Goal: Navigation & Orientation: Find specific page/section

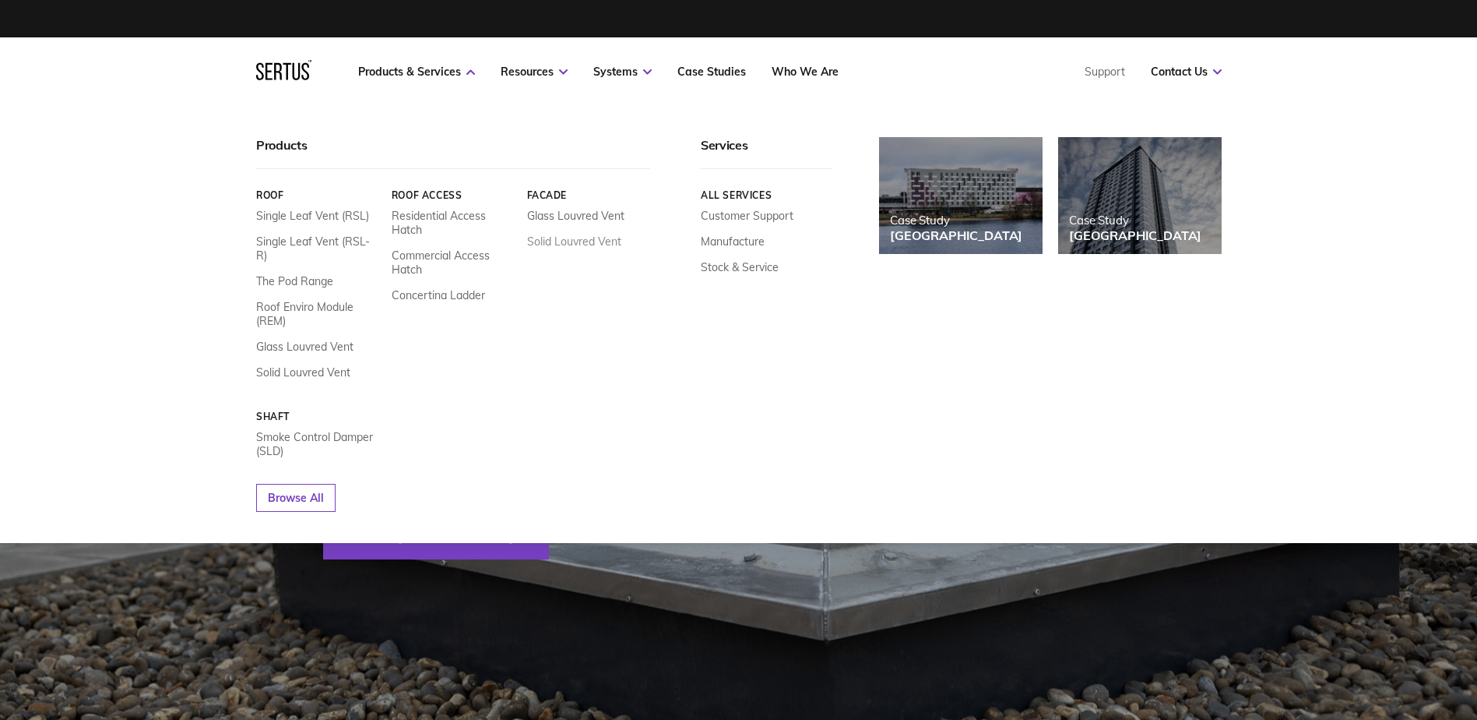
click at [578, 239] on link "Solid Louvred Vent" at bounding box center [574, 241] width 94 height 14
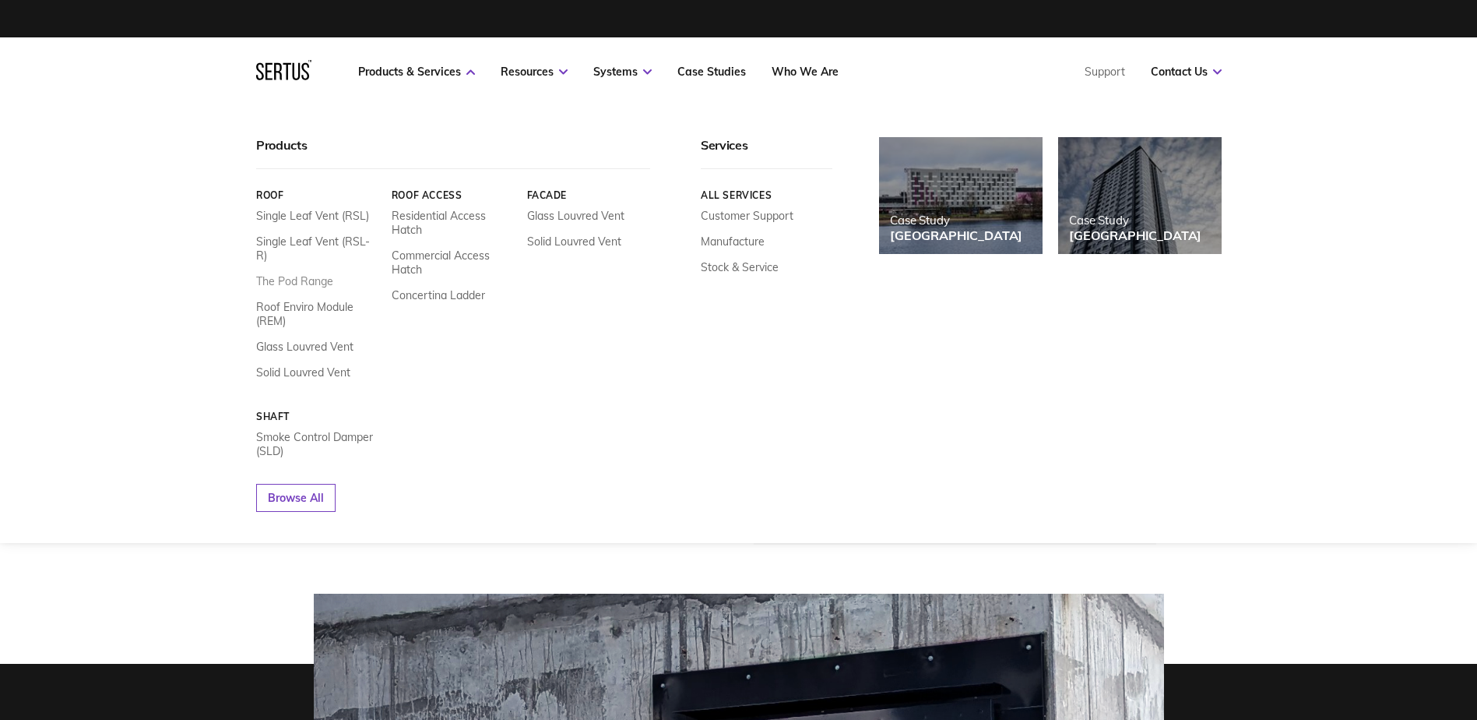
click at [305, 274] on link "The Pod Range" at bounding box center [294, 281] width 77 height 14
